Goal: Check status: Check status

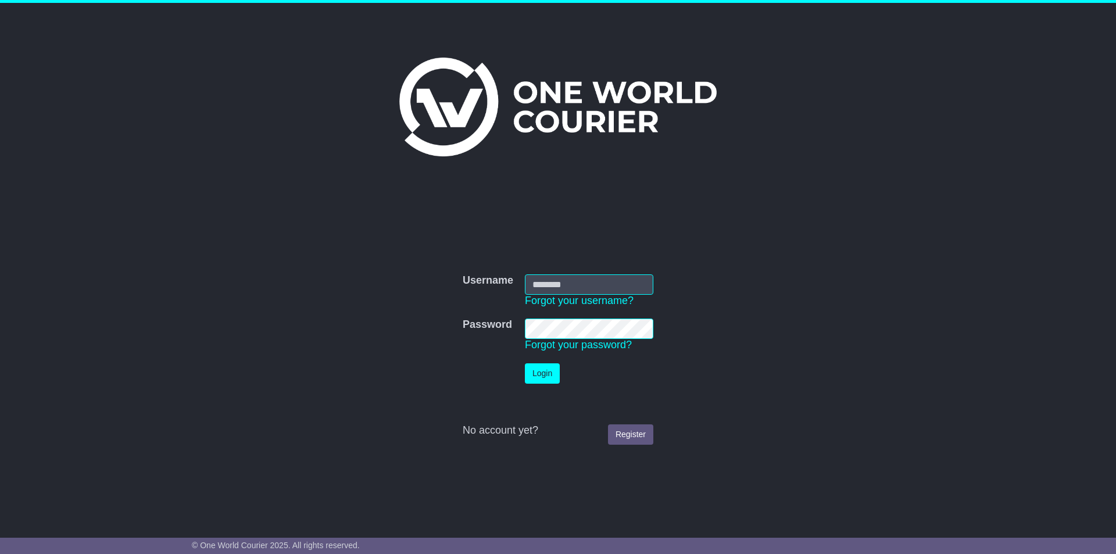
click at [587, 288] on input "Username" at bounding box center [589, 284] width 128 height 20
type input "**********"
click button "Login" at bounding box center [542, 373] width 35 height 20
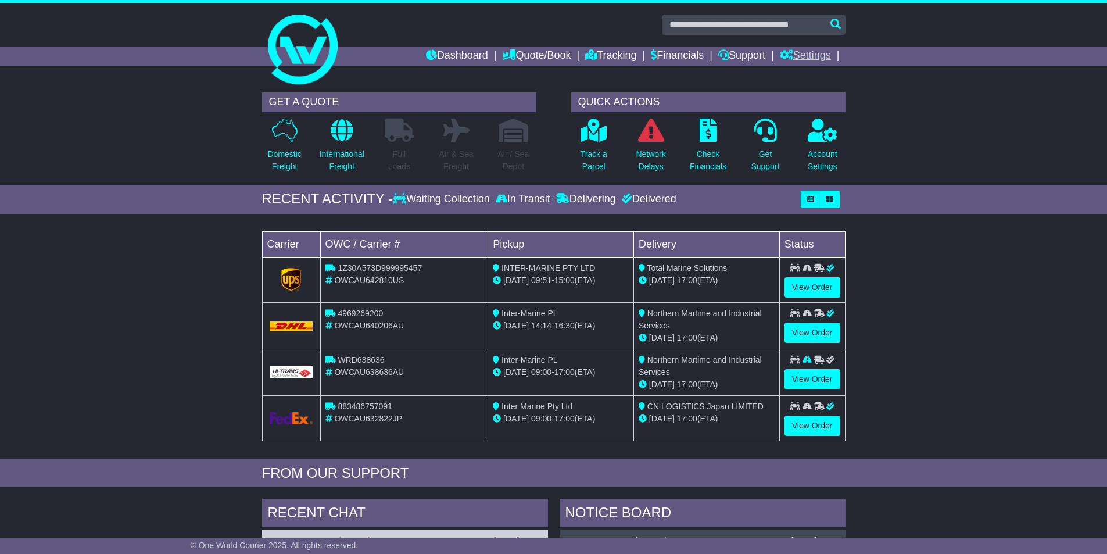
click at [810, 60] on link "Settings" at bounding box center [805, 57] width 51 height 20
click at [938, 117] on div "GET A QUOTE Domestic Freight International Freight Full Loads Air & Sea Freight…" at bounding box center [553, 136] width 1107 height 98
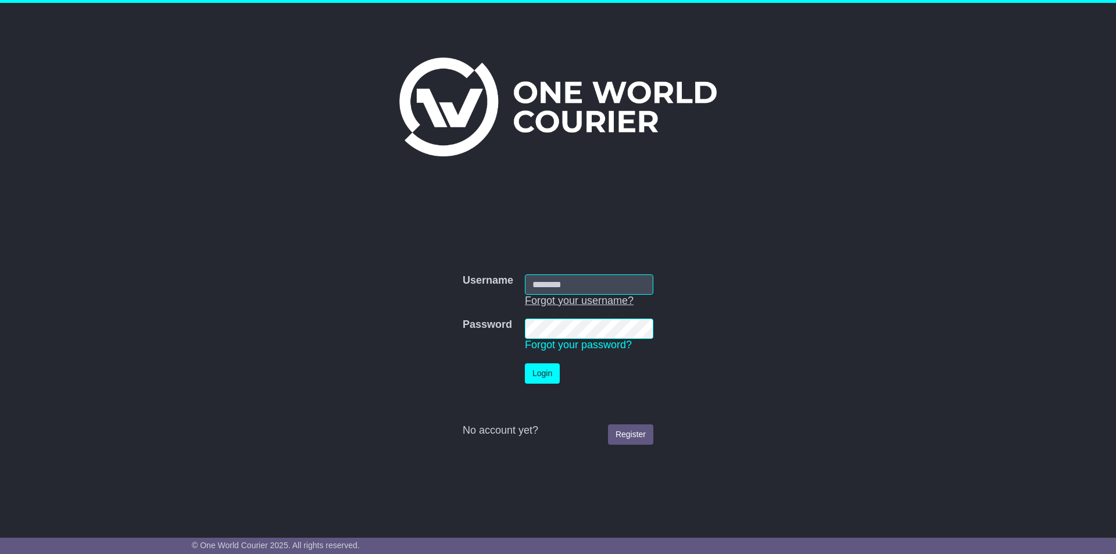
click at [595, 295] on link "Forgot your username?" at bounding box center [579, 301] width 109 height 12
click at [577, 293] on input "Username" at bounding box center [589, 284] width 128 height 20
type input "**********"
click button "Login" at bounding box center [542, 373] width 35 height 20
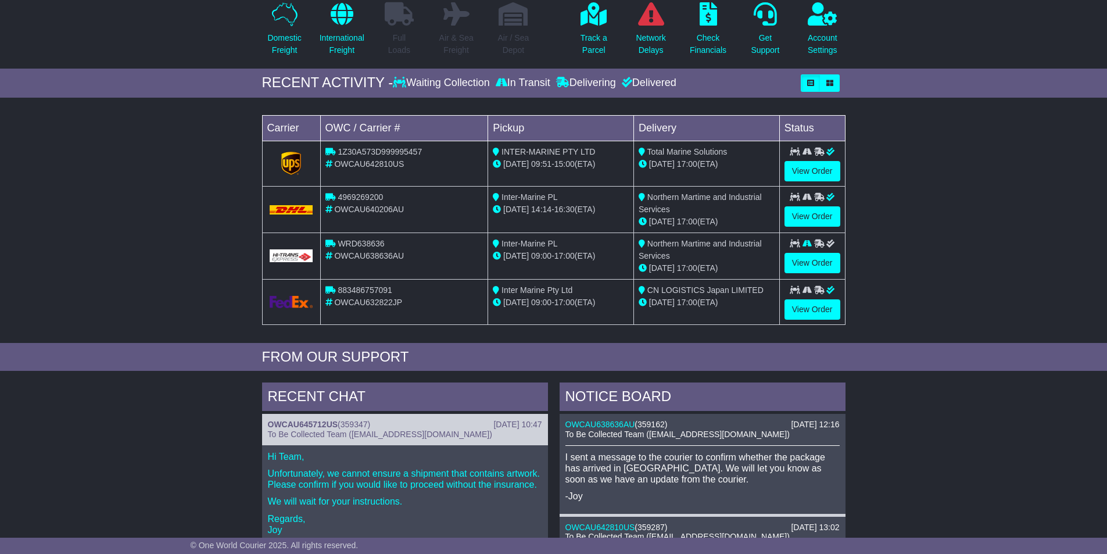
scroll to position [233, 0]
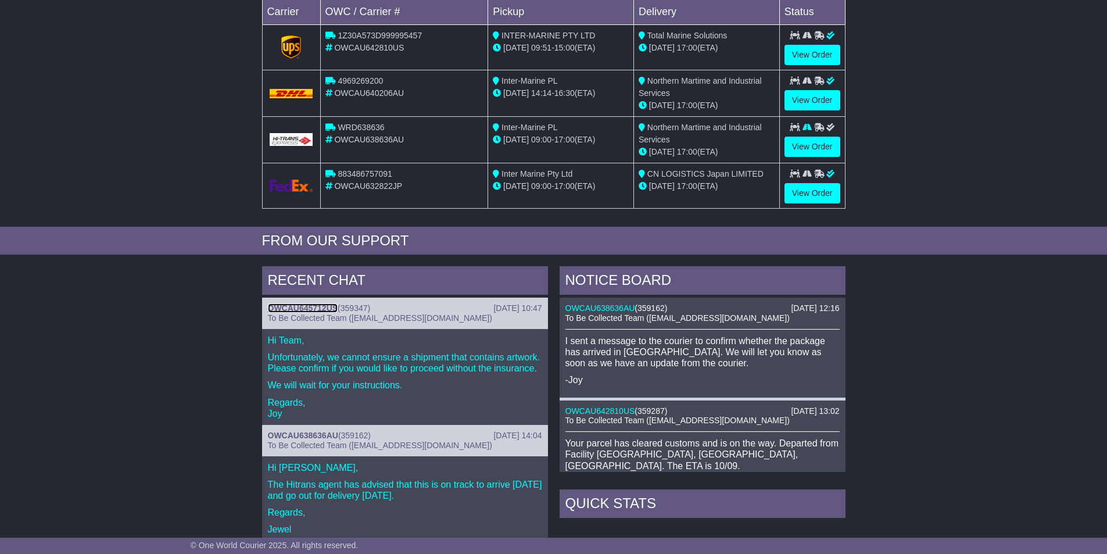
click at [320, 310] on link "OWCAU645712US" at bounding box center [303, 307] width 70 height 9
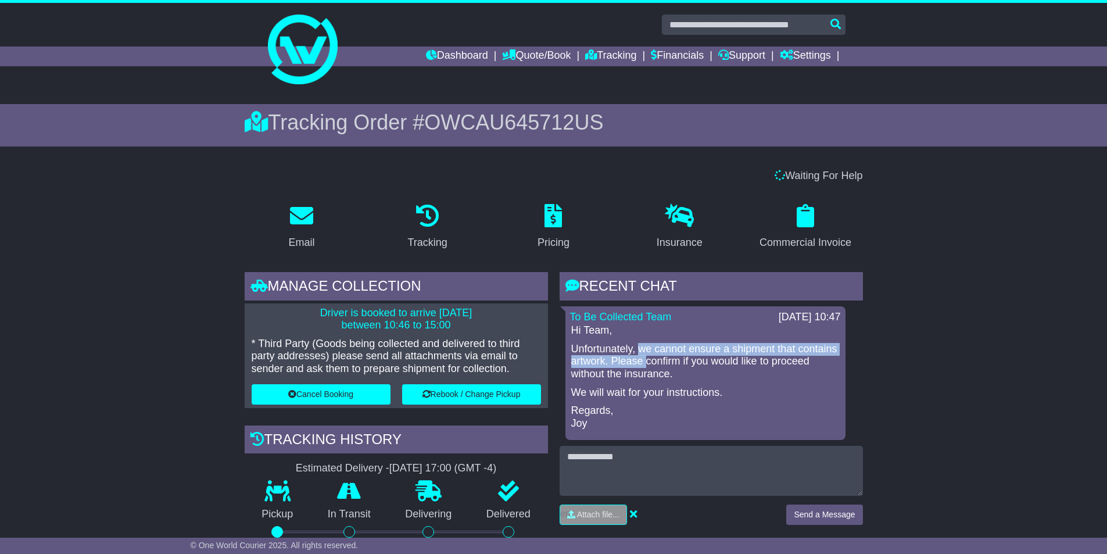
drag, startPoint x: 641, startPoint y: 349, endPoint x: 645, endPoint y: 360, distance: 11.5
click at [645, 360] on p "Unfortunately, we cannot ensure a shipment that contains artwork. Please confir…" at bounding box center [705, 362] width 269 height 38
click at [646, 364] on p "Unfortunately, we cannot ensure a shipment that contains artwork. Please confir…" at bounding box center [705, 362] width 269 height 38
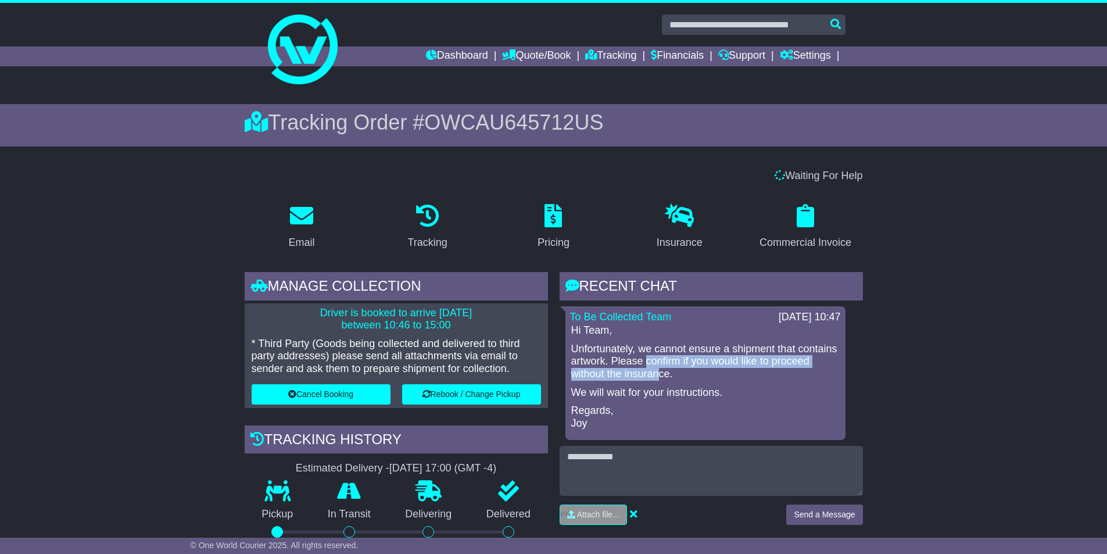
drag, startPoint x: 649, startPoint y: 361, endPoint x: 659, endPoint y: 370, distance: 14.0
click at [659, 370] on p "Unfortunately, we cannot ensure a shipment that contains artwork. Please confir…" at bounding box center [705, 362] width 269 height 38
click at [452, 51] on link "Dashboard" at bounding box center [457, 57] width 62 height 20
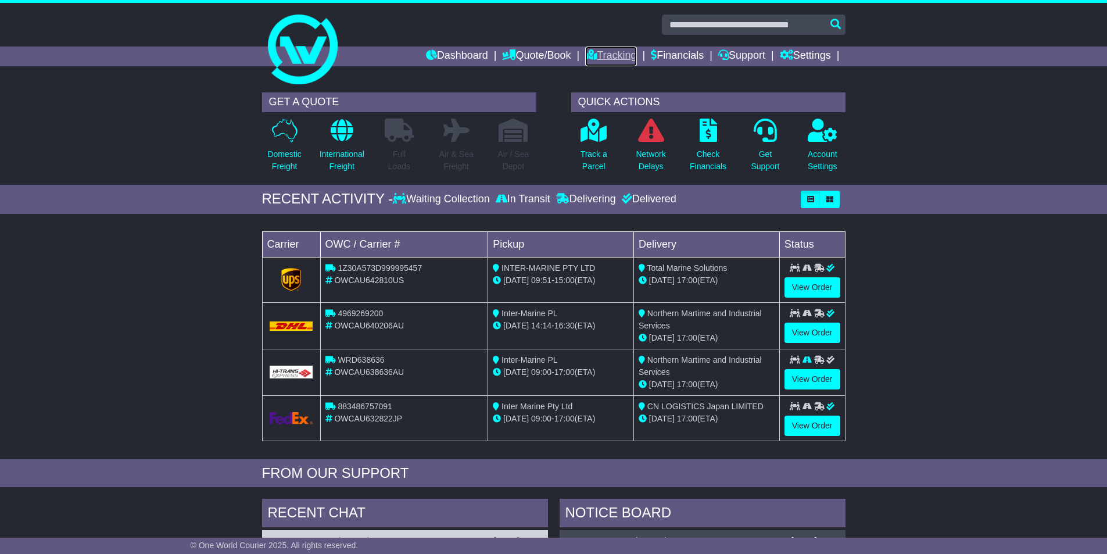
click at [603, 56] on link "Tracking" at bounding box center [610, 57] width 51 height 20
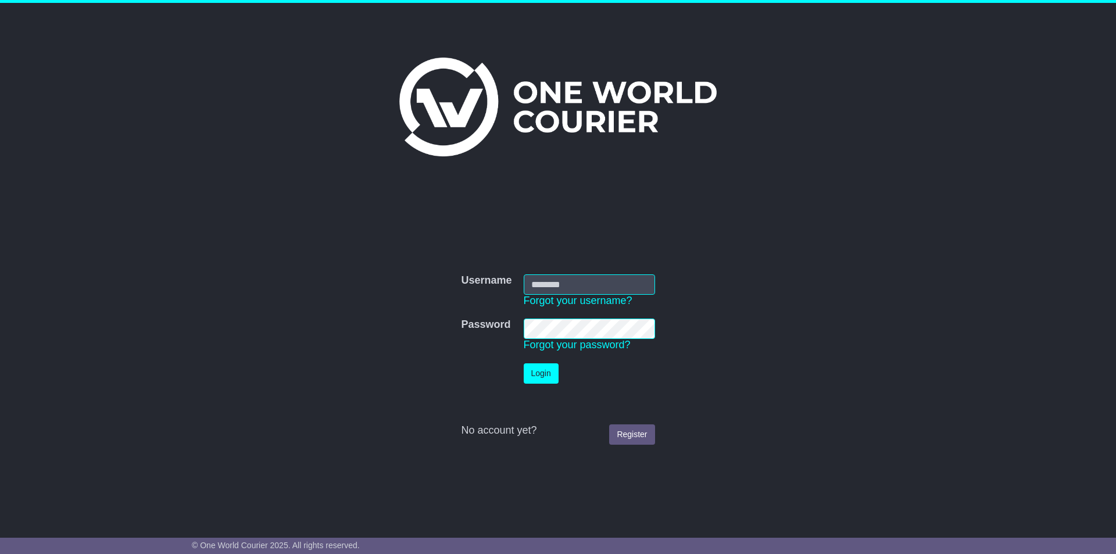
click at [616, 296] on link "Forgot your username?" at bounding box center [578, 301] width 109 height 12
click at [569, 276] on input "Username" at bounding box center [589, 284] width 128 height 20
type input "**********"
click button "Login" at bounding box center [542, 373] width 35 height 20
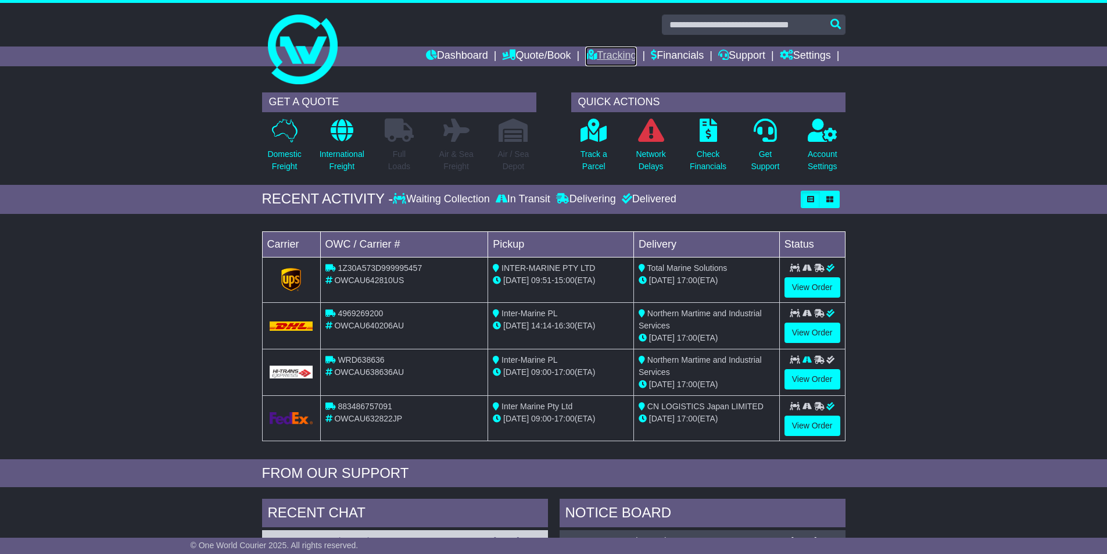
click at [591, 57] on link "Tracking" at bounding box center [610, 57] width 51 height 20
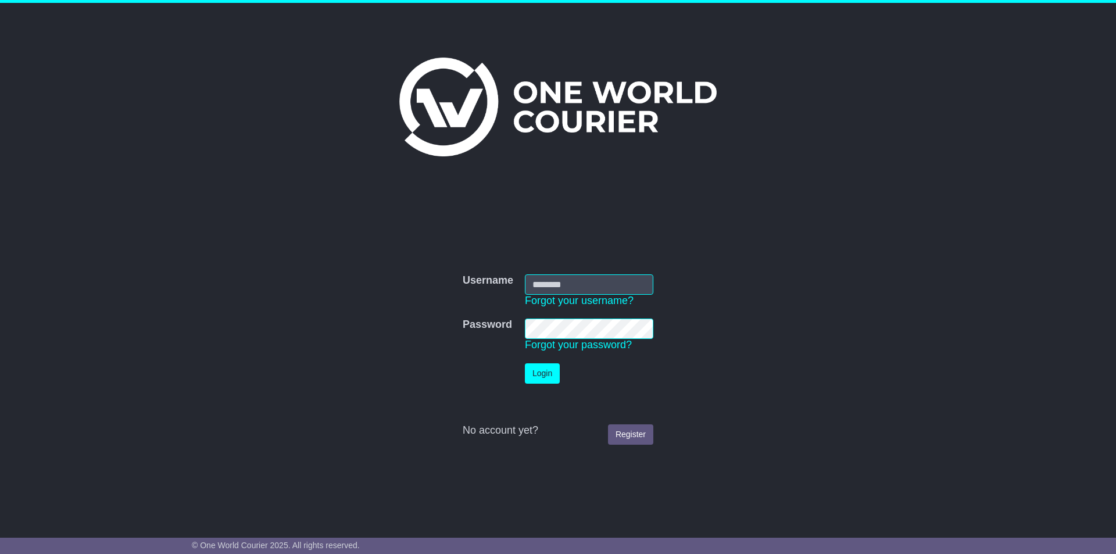
click at [586, 290] on input "Username" at bounding box center [589, 284] width 128 height 20
type input "**********"
click at [525, 363] on button "Login" at bounding box center [542, 373] width 35 height 20
